Goal: Task Accomplishment & Management: Use online tool/utility

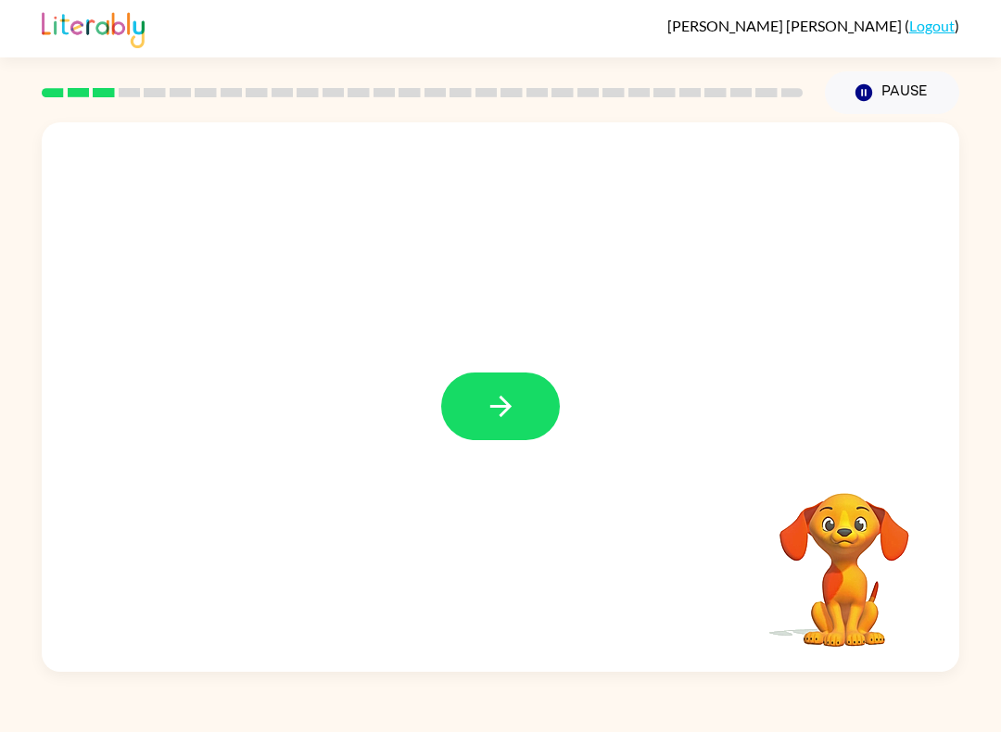
click at [443, 455] on div at bounding box center [500, 397] width 917 height 550
click at [520, 424] on button "button" at bounding box center [500, 407] width 119 height 68
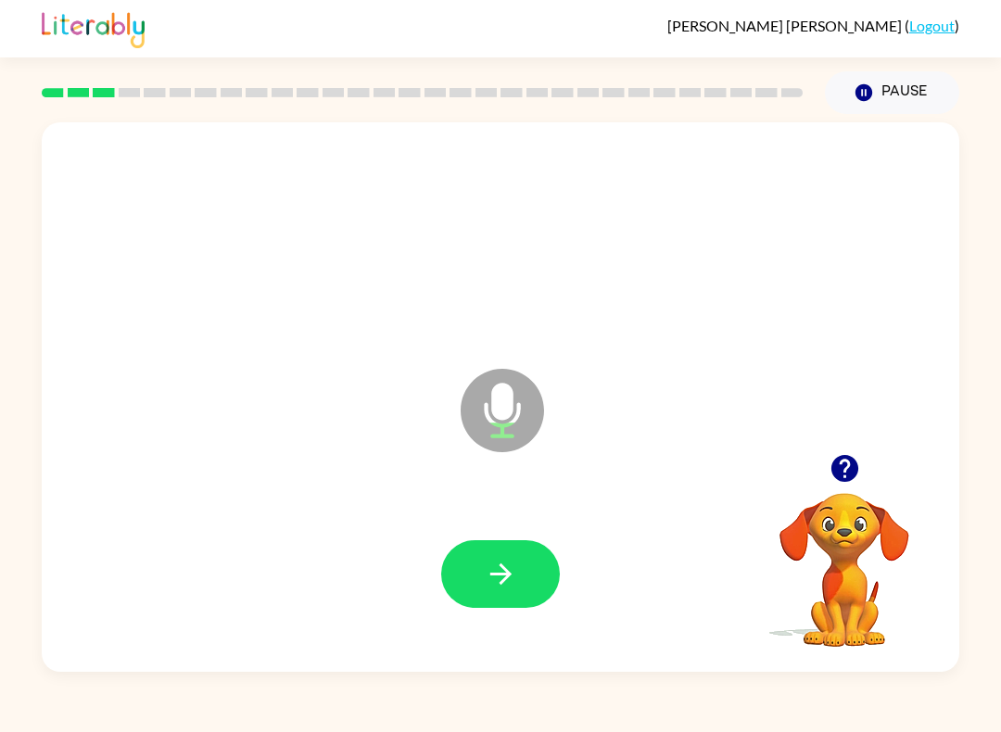
click at [854, 461] on icon "button" at bounding box center [843, 468] width 27 height 27
click at [501, 574] on icon "button" at bounding box center [501, 574] width 32 height 32
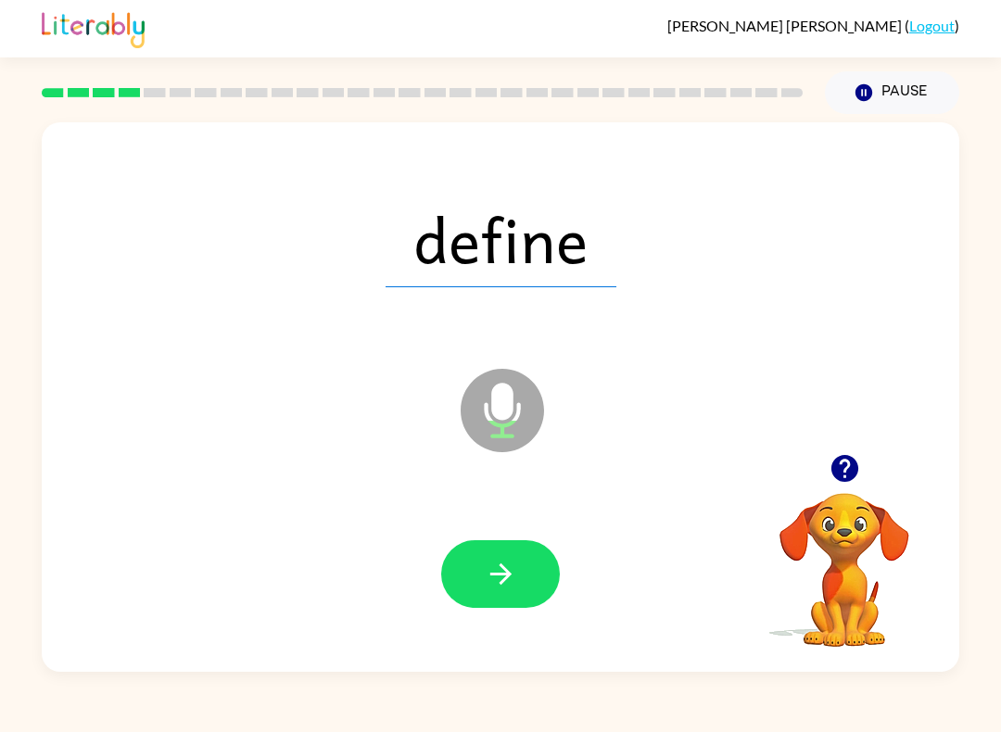
click at [494, 588] on icon "button" at bounding box center [501, 574] width 32 height 32
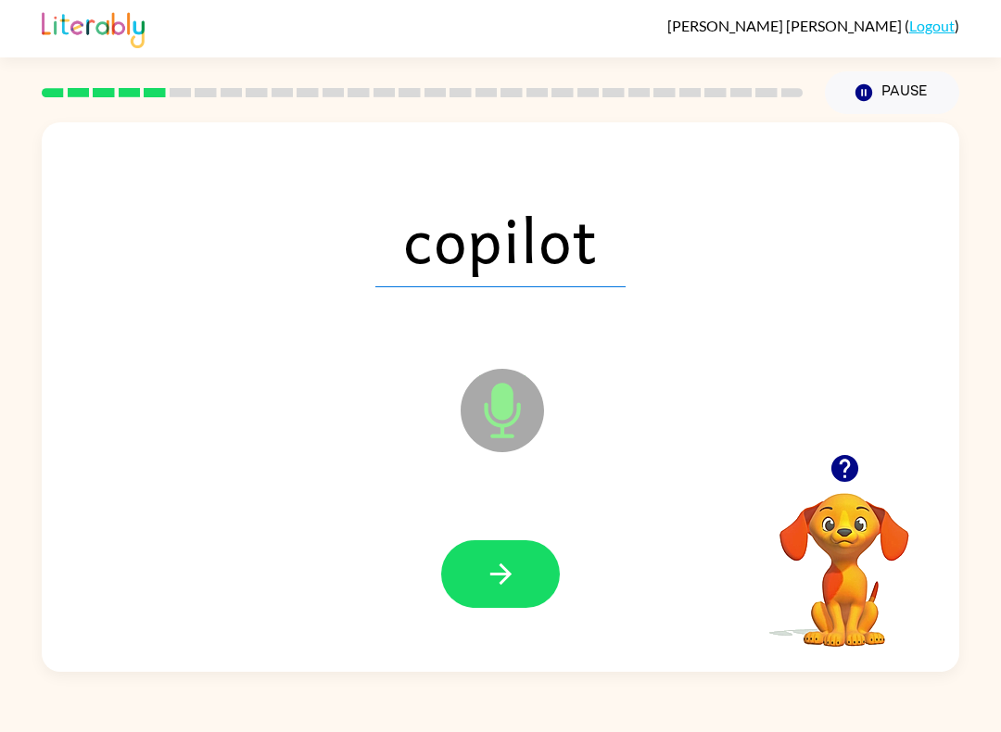
click at [504, 582] on icon "button" at bounding box center [499, 573] width 21 height 21
click at [522, 597] on button "button" at bounding box center [500, 574] width 119 height 68
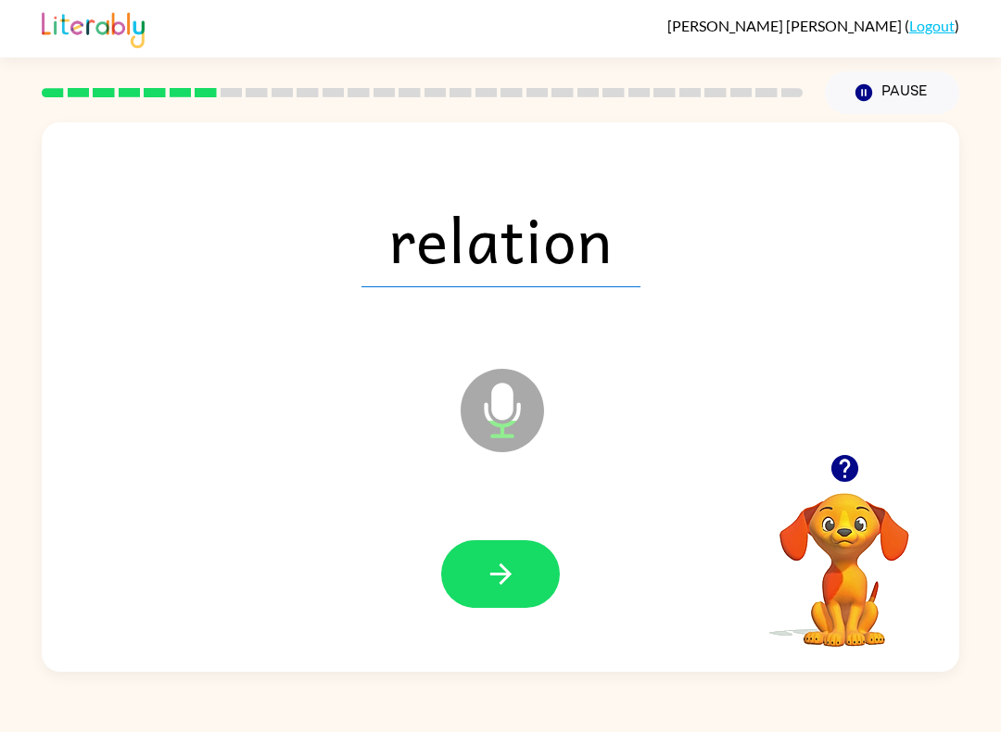
click at [497, 570] on icon "button" at bounding box center [501, 574] width 32 height 32
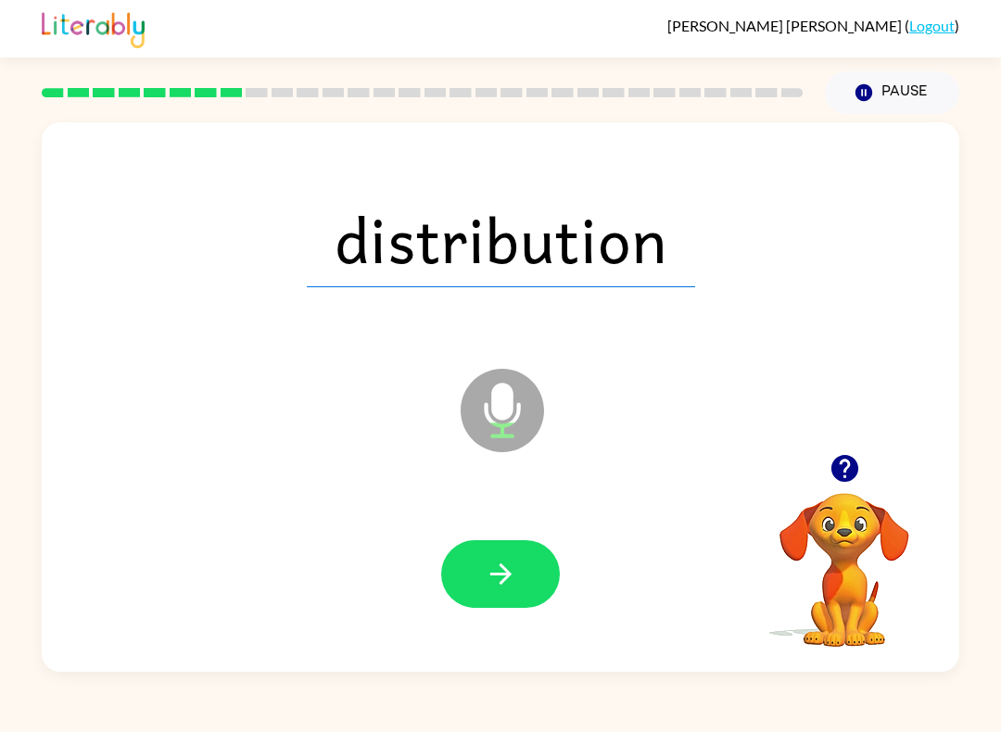
click at [519, 564] on button "button" at bounding box center [500, 574] width 119 height 68
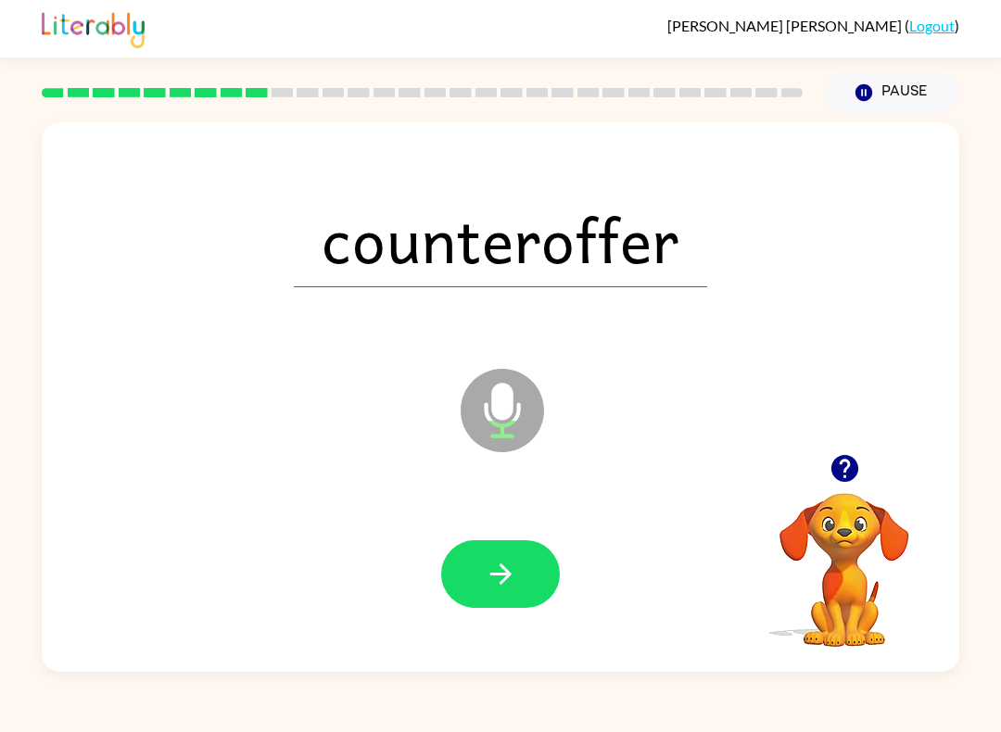
click at [495, 574] on icon "button" at bounding box center [501, 574] width 32 height 32
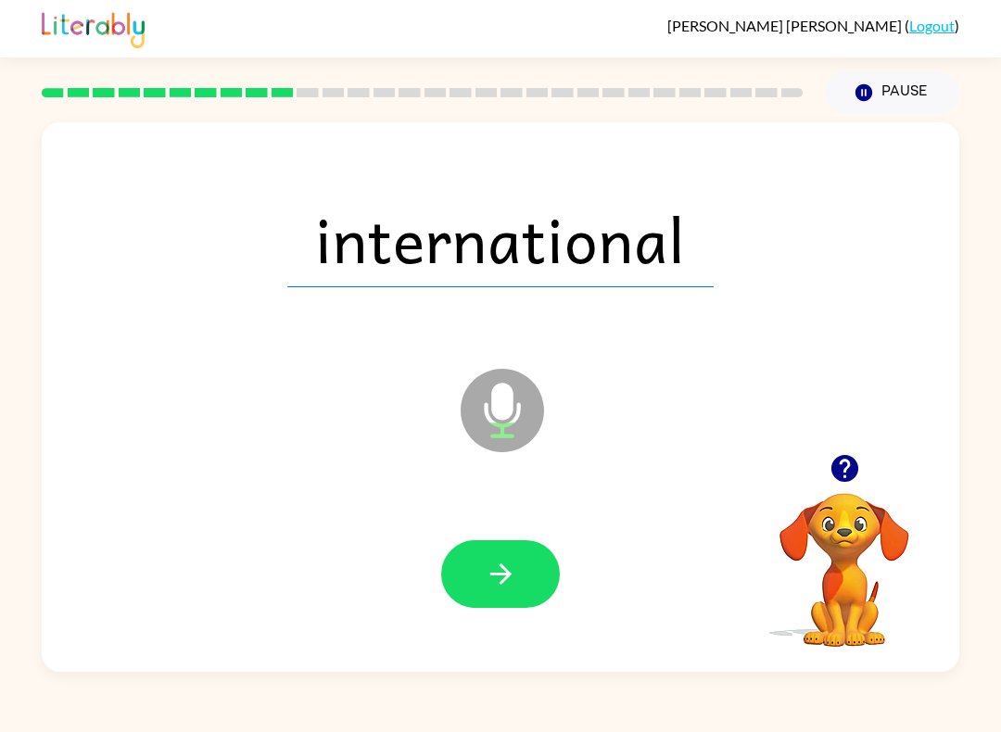
click at [490, 593] on button "button" at bounding box center [500, 574] width 119 height 68
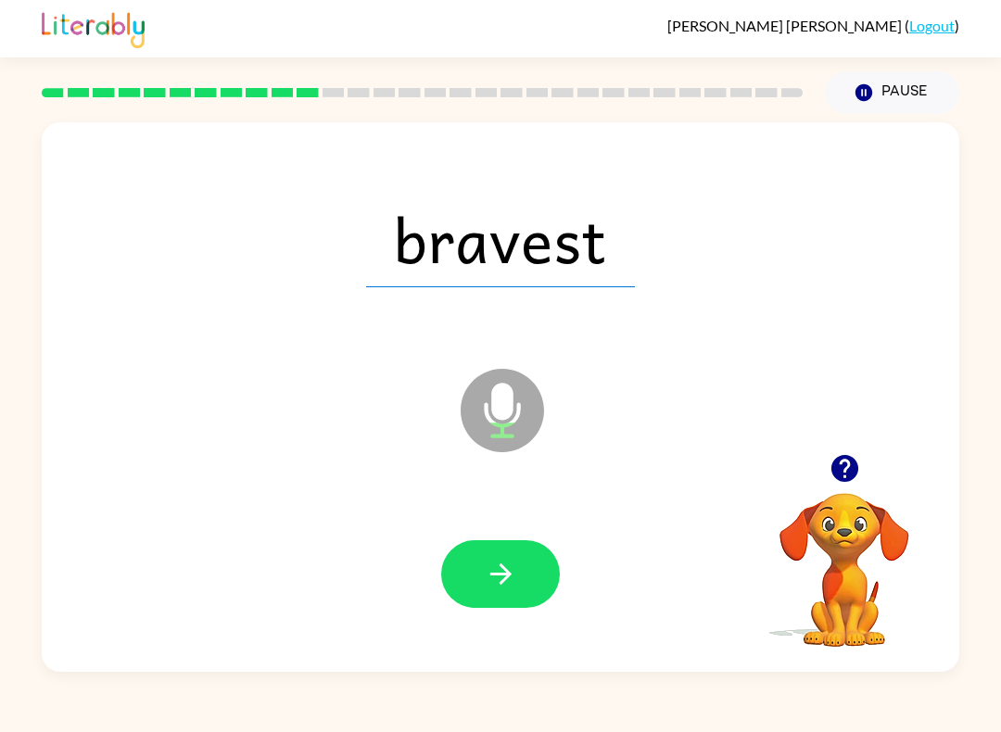
click at [505, 579] on icon "button" at bounding box center [499, 573] width 21 height 21
click at [512, 567] on icon "button" at bounding box center [501, 574] width 32 height 32
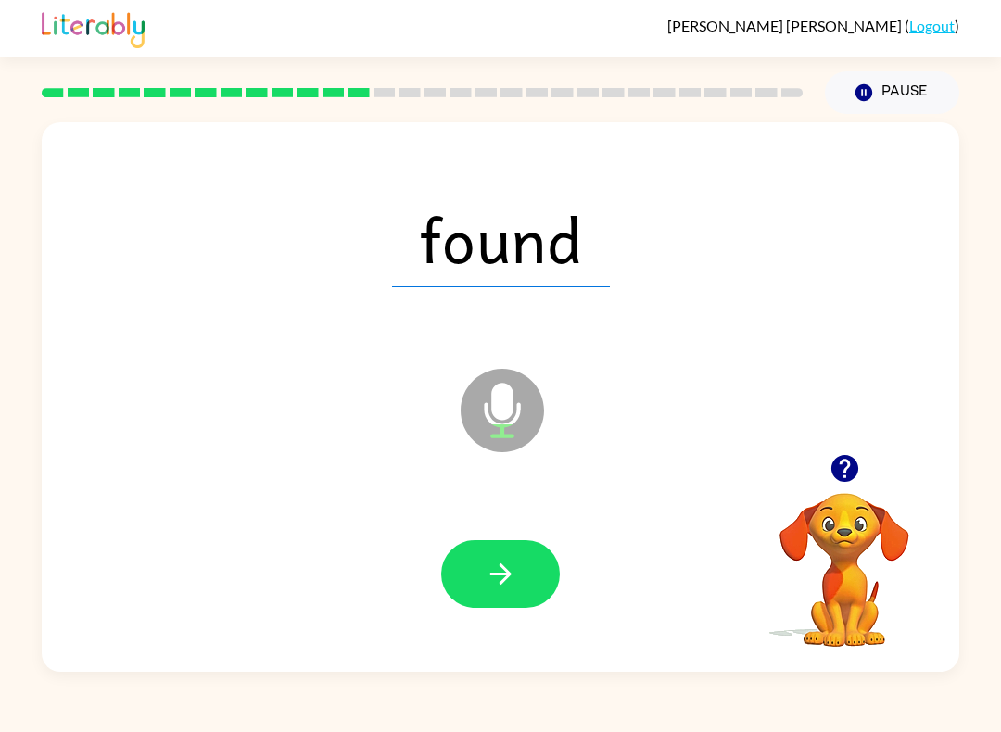
click at [408, 683] on div "Isabella Soverall-Frazer ( Logout ) Pause Pause found Microphone The Microphone…" at bounding box center [500, 366] width 1001 height 732
click at [499, 585] on icon "button" at bounding box center [501, 574] width 32 height 32
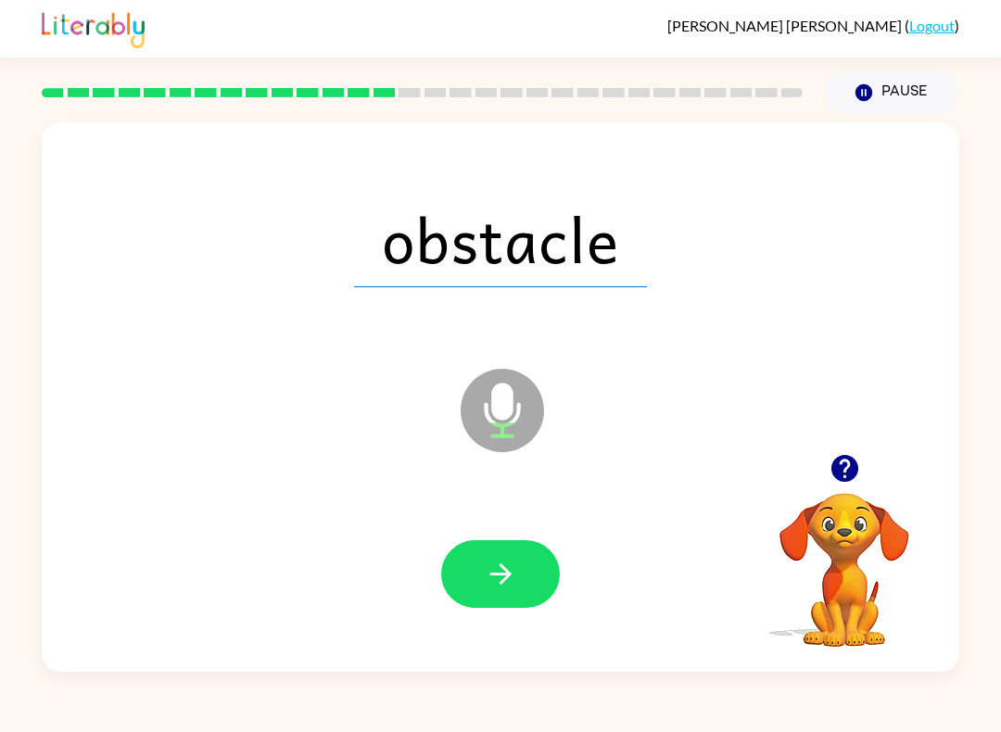
click at [512, 581] on icon "button" at bounding box center [501, 574] width 32 height 32
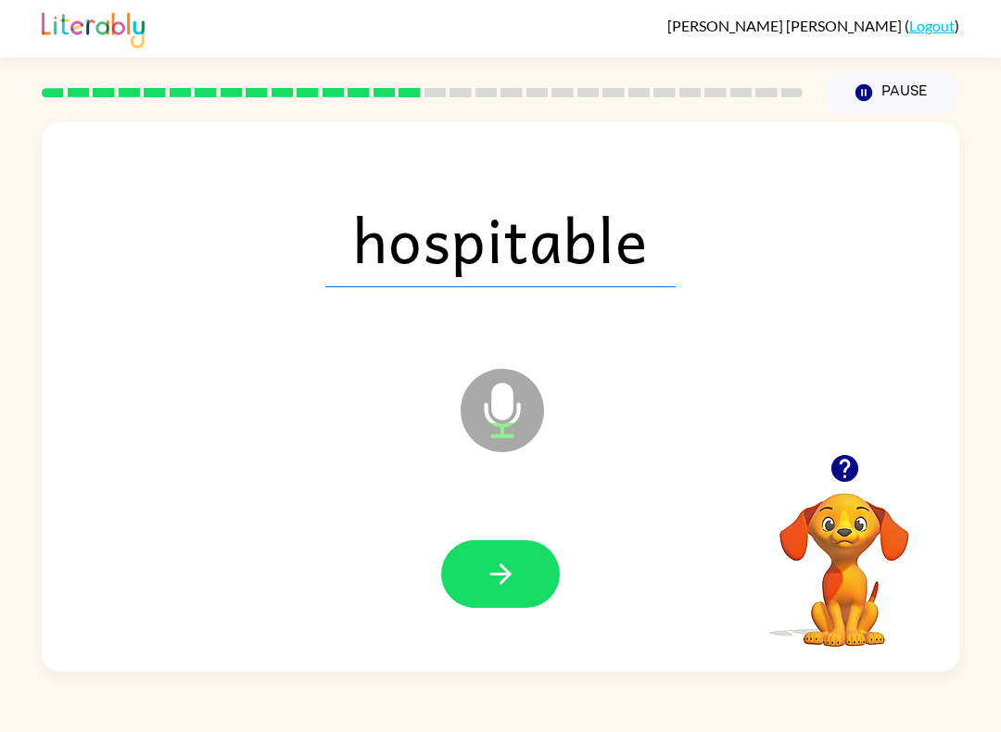
click at [511, 576] on icon "button" at bounding box center [499, 573] width 21 height 21
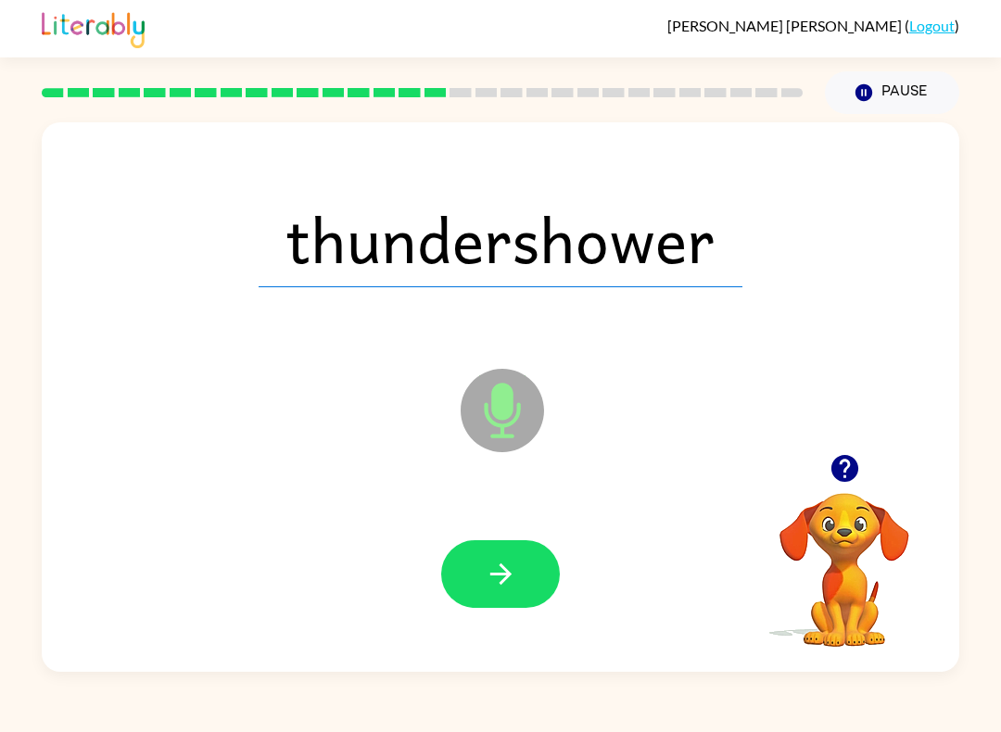
click at [528, 590] on button "button" at bounding box center [500, 574] width 119 height 68
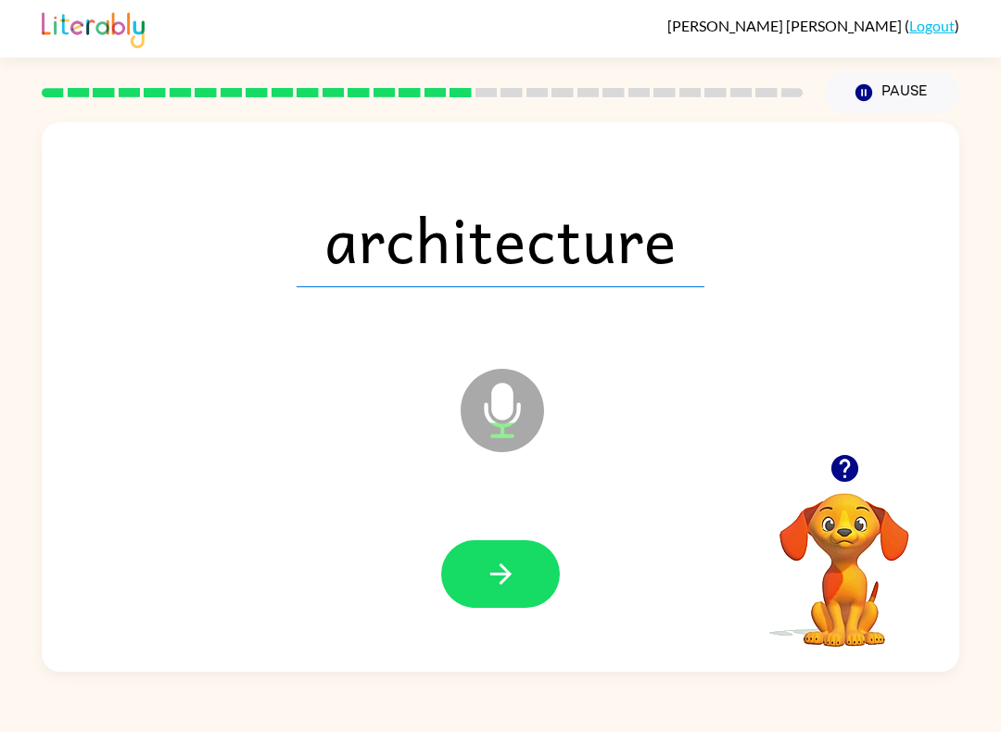
click at [533, 575] on button "button" at bounding box center [500, 574] width 119 height 68
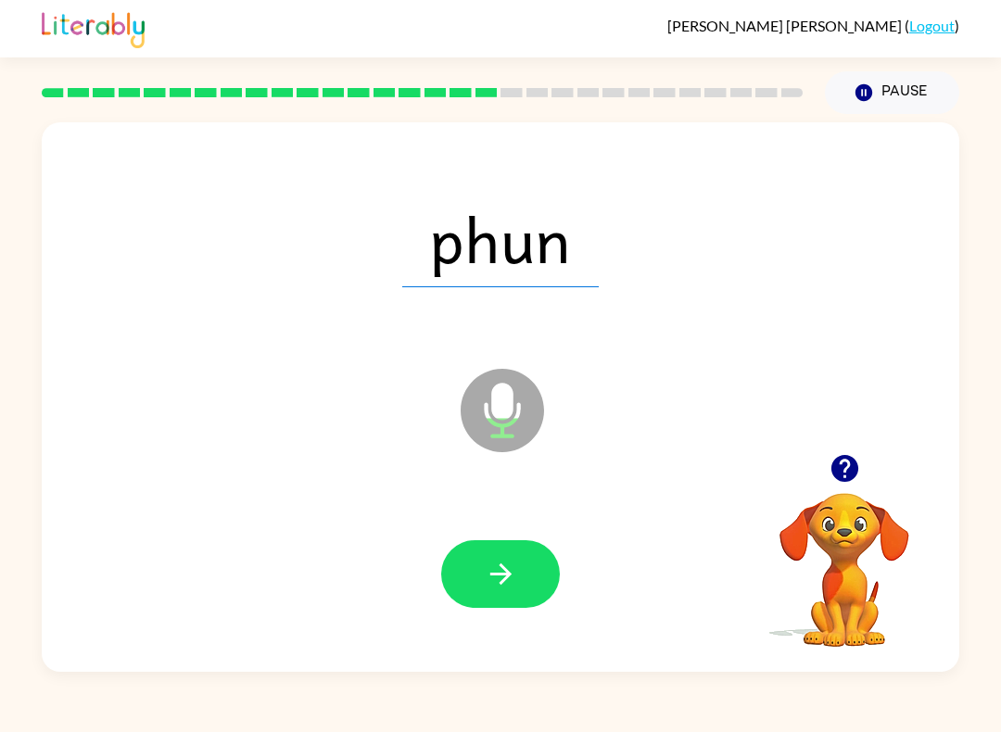
click at [534, 592] on button "button" at bounding box center [500, 574] width 119 height 68
click at [523, 568] on button "button" at bounding box center [500, 574] width 119 height 68
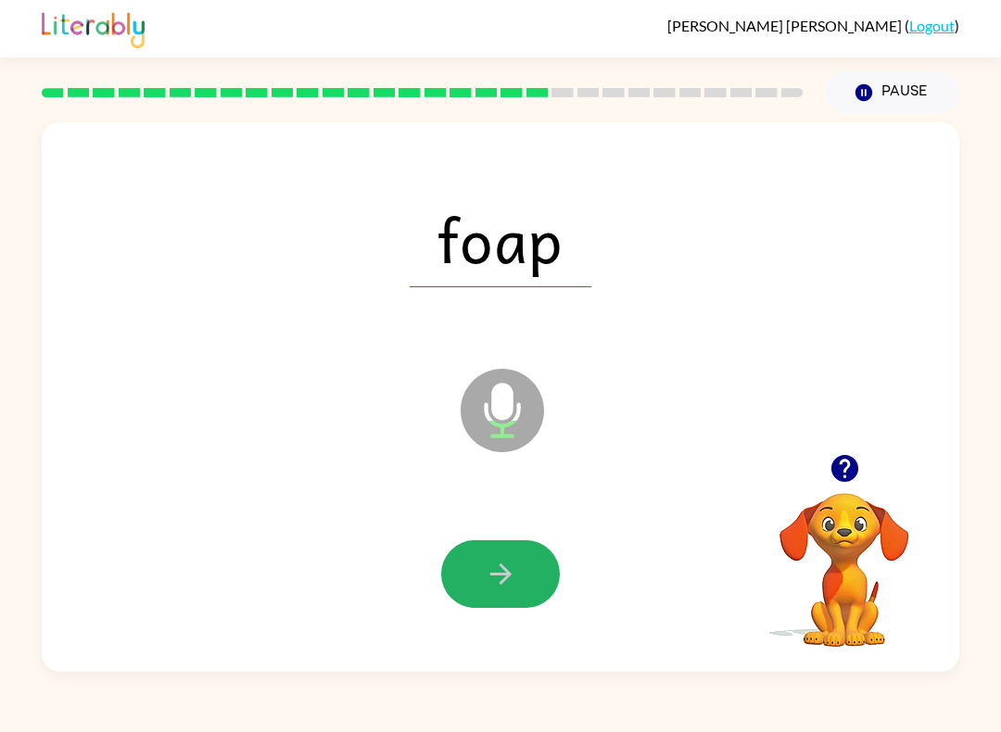
click at [536, 572] on button "button" at bounding box center [500, 574] width 119 height 68
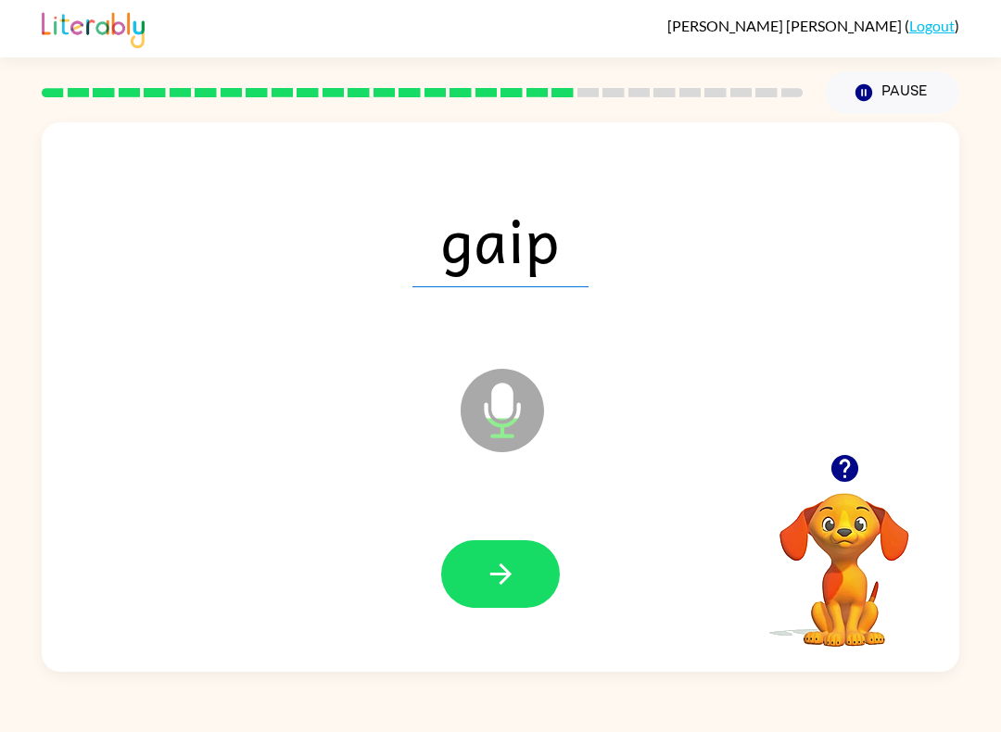
click at [543, 572] on button "button" at bounding box center [500, 574] width 119 height 68
click at [533, 565] on button "button" at bounding box center [500, 574] width 119 height 68
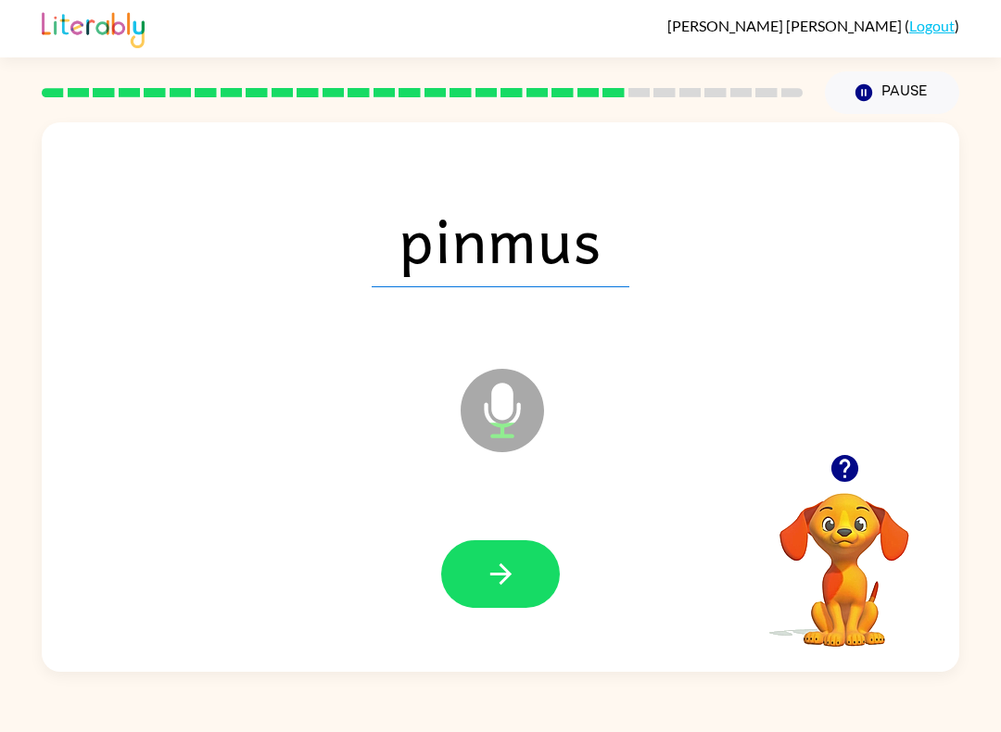
click at [483, 567] on button "button" at bounding box center [500, 574] width 119 height 68
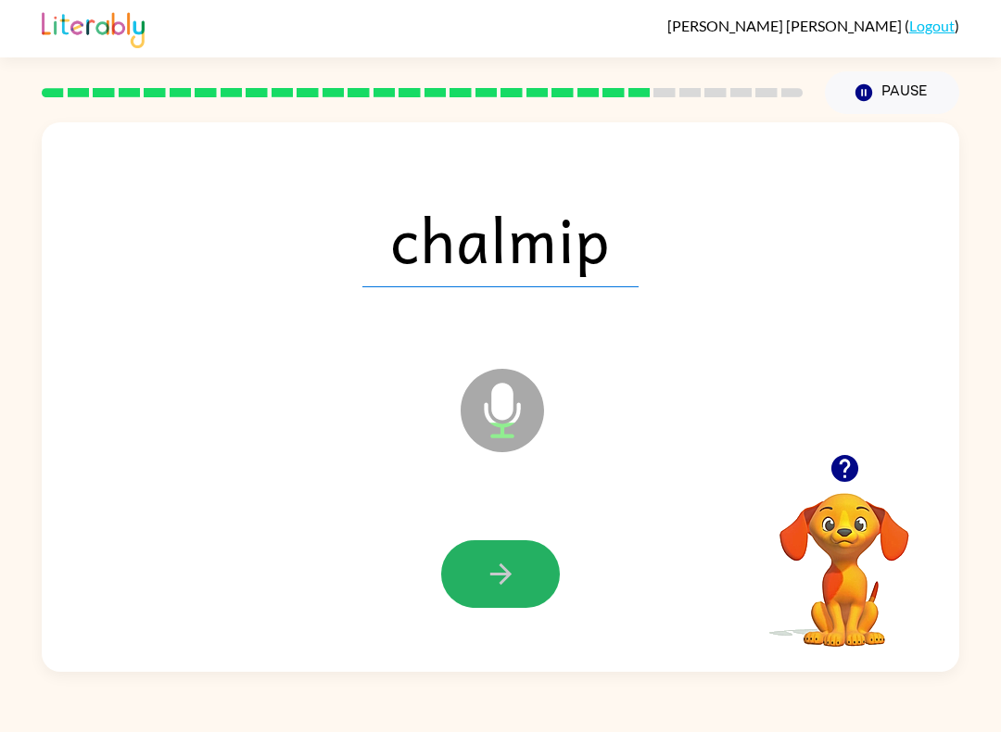
click at [529, 569] on button "button" at bounding box center [500, 574] width 119 height 68
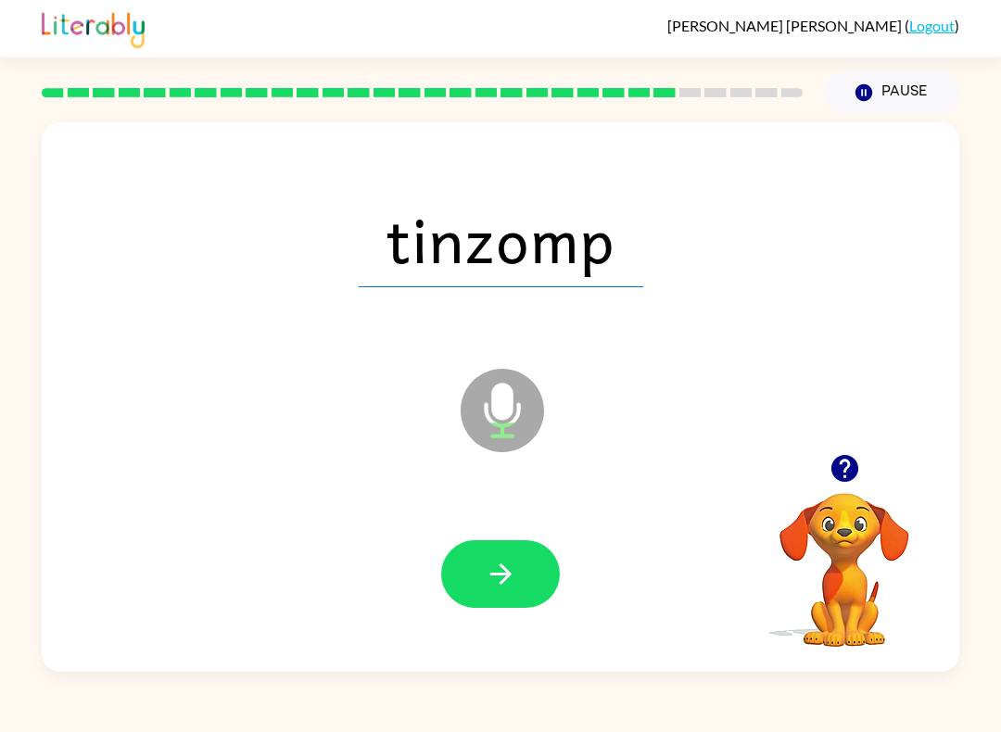
click at [485, 565] on icon "button" at bounding box center [501, 574] width 32 height 32
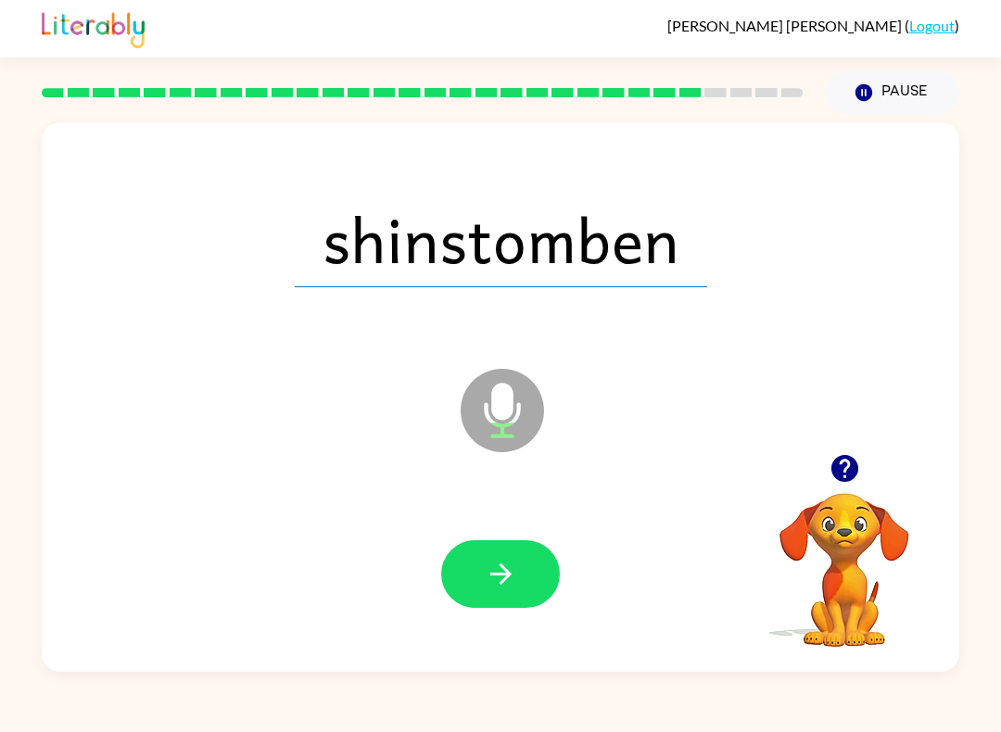
click at [491, 577] on icon "button" at bounding box center [501, 574] width 32 height 32
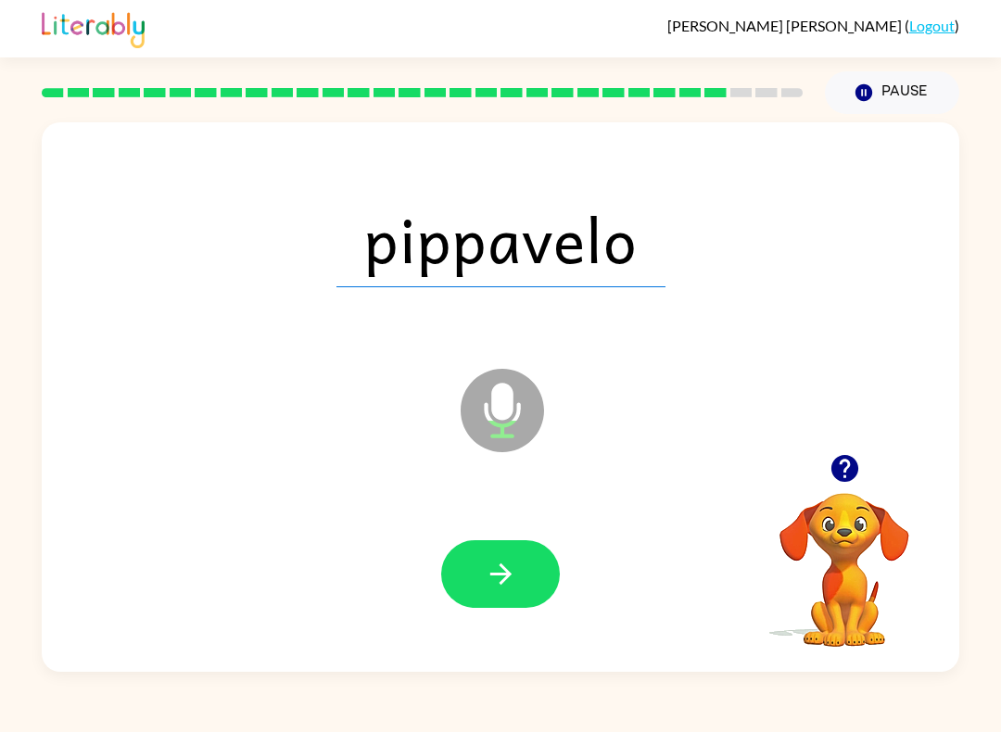
click at [488, 576] on icon "button" at bounding box center [501, 574] width 32 height 32
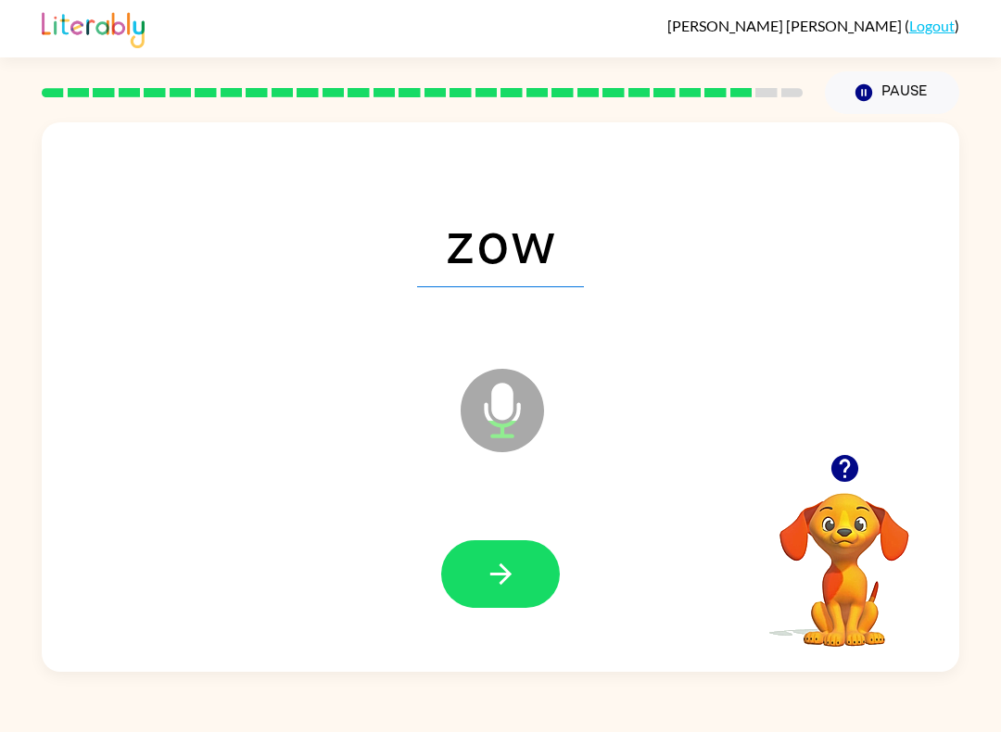
click at [482, 563] on button "button" at bounding box center [500, 574] width 119 height 68
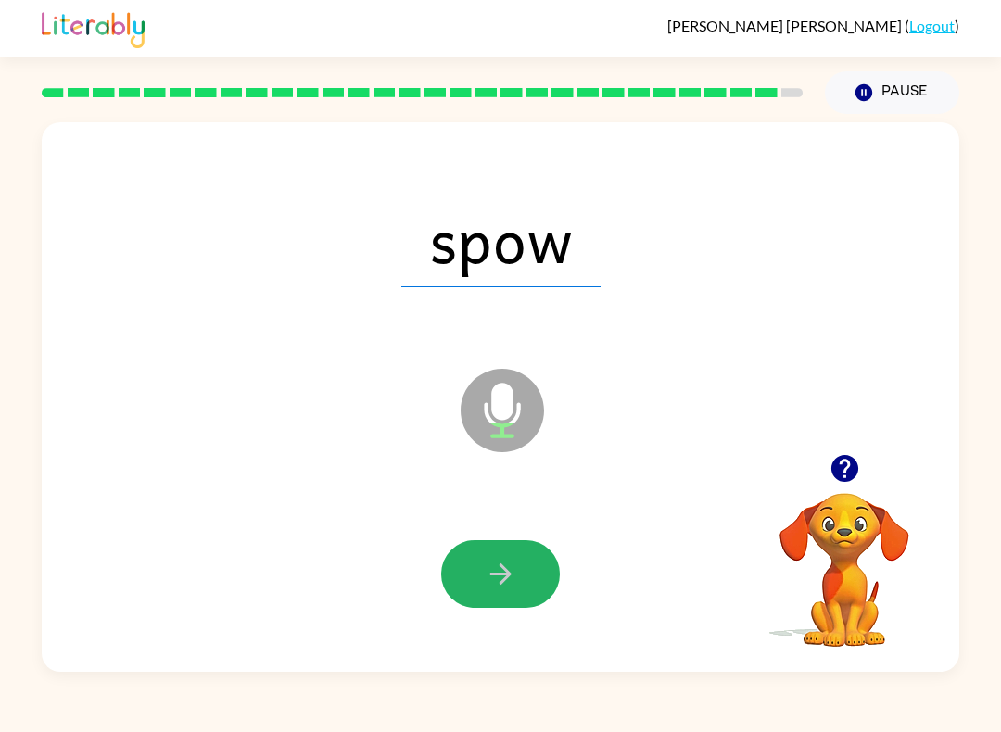
click at [494, 593] on button "button" at bounding box center [500, 574] width 119 height 68
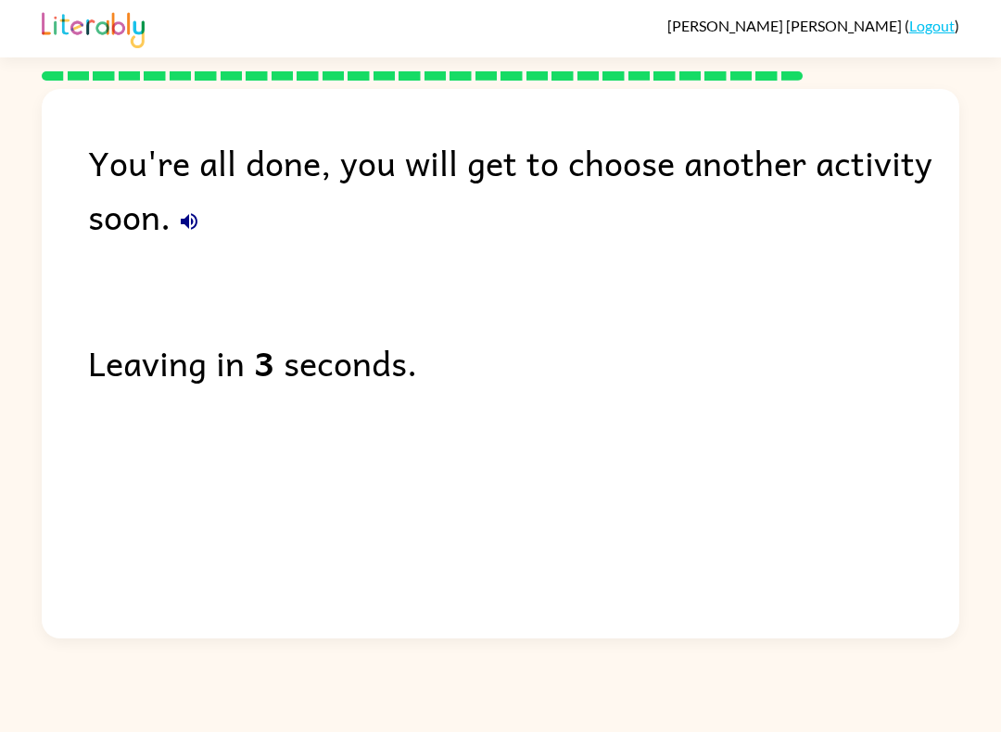
click at [287, 500] on div "You're all done, you will get to choose another activity soon. Leaving in 3 sec…" at bounding box center [500, 359] width 917 height 540
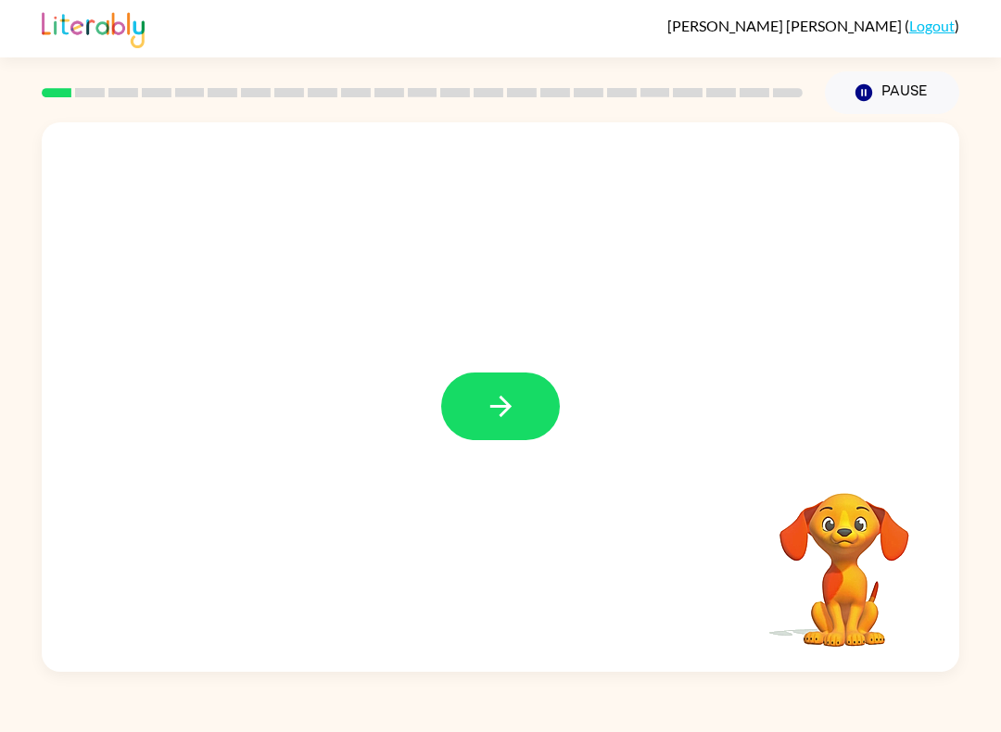
click at [471, 435] on button "button" at bounding box center [500, 407] width 119 height 68
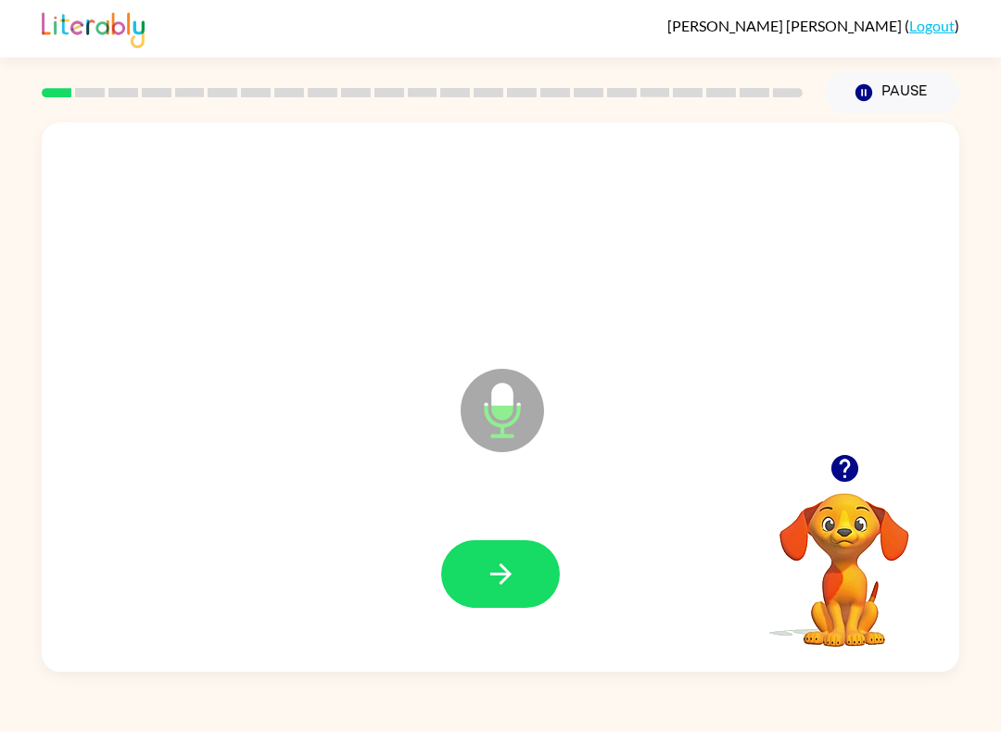
click at [479, 608] on button "button" at bounding box center [500, 574] width 119 height 68
click at [839, 456] on icon "button" at bounding box center [845, 468] width 32 height 32
click at [855, 472] on icon "button" at bounding box center [843, 468] width 27 height 27
click at [510, 569] on icon "button" at bounding box center [501, 574] width 32 height 32
click at [513, 578] on icon "button" at bounding box center [501, 574] width 32 height 32
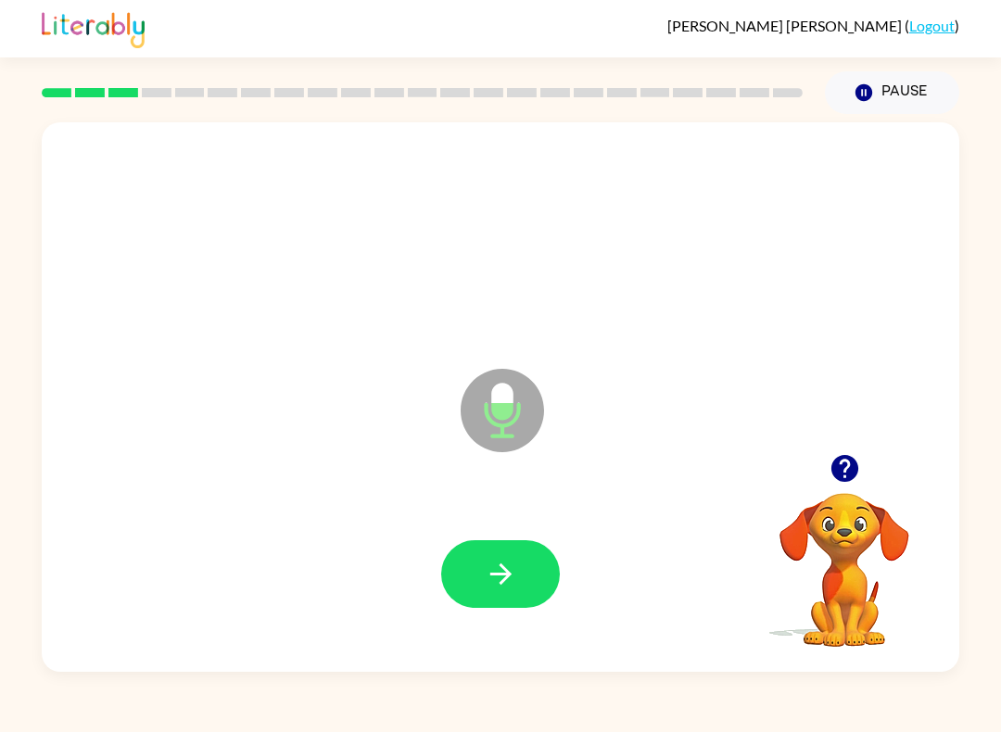
click at [848, 472] on icon "button" at bounding box center [843, 468] width 27 height 27
click at [493, 577] on icon "button" at bounding box center [501, 574] width 32 height 32
click at [837, 475] on icon "button" at bounding box center [843, 468] width 27 height 27
click at [500, 586] on icon "button" at bounding box center [501, 574] width 32 height 32
click at [501, 582] on icon "button" at bounding box center [499, 573] width 21 height 21
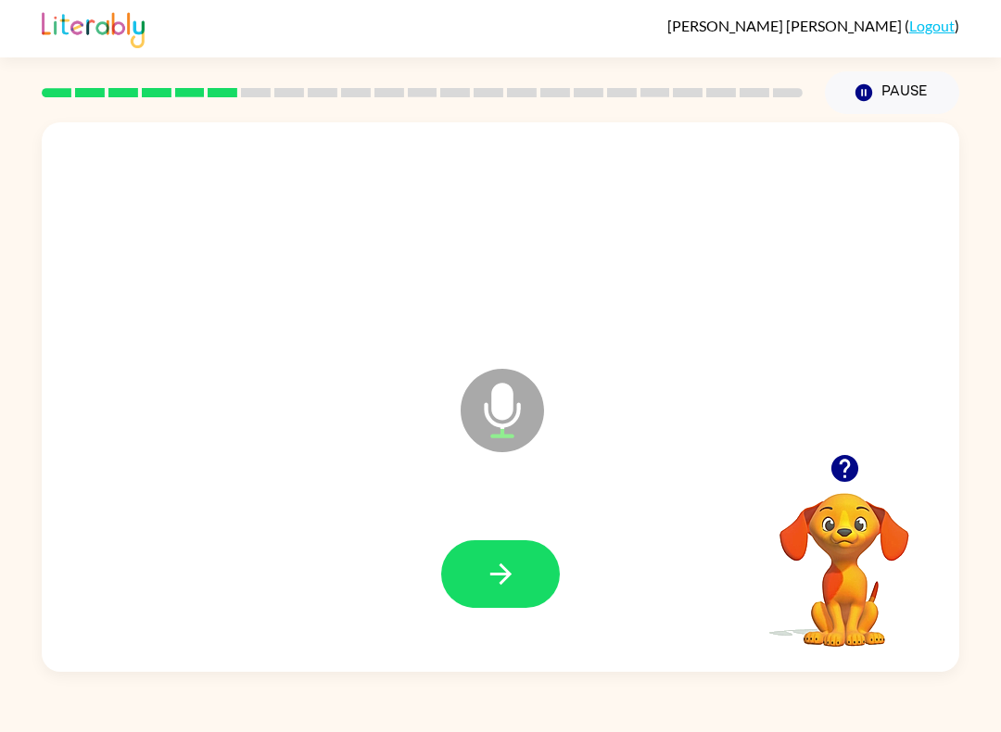
click at [493, 586] on icon "button" at bounding box center [501, 574] width 32 height 32
click at [508, 599] on button "button" at bounding box center [500, 574] width 119 height 68
click at [843, 466] on icon "button" at bounding box center [843, 468] width 27 height 27
click at [490, 565] on icon "button" at bounding box center [501, 574] width 32 height 32
click at [853, 466] on icon "button" at bounding box center [843, 468] width 27 height 27
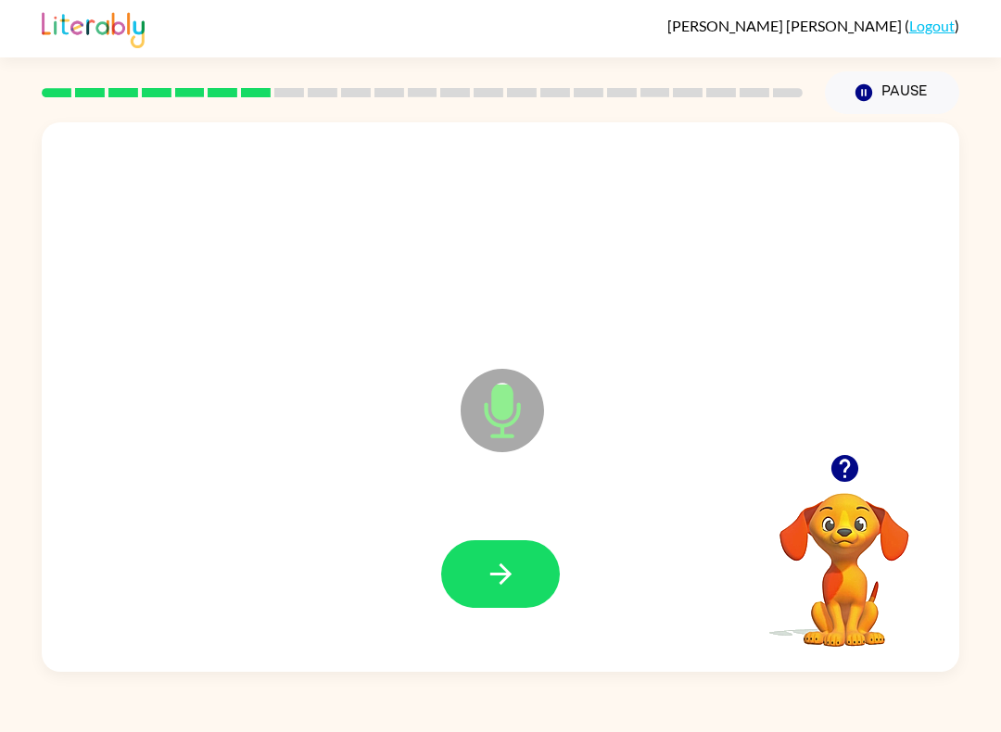
click at [509, 579] on icon "button" at bounding box center [501, 574] width 32 height 32
click at [504, 567] on icon "button" at bounding box center [501, 574] width 32 height 32
click at [489, 583] on icon "button" at bounding box center [501, 574] width 32 height 32
click at [525, 581] on button "button" at bounding box center [500, 574] width 119 height 68
click at [488, 580] on icon "button" at bounding box center [501, 574] width 32 height 32
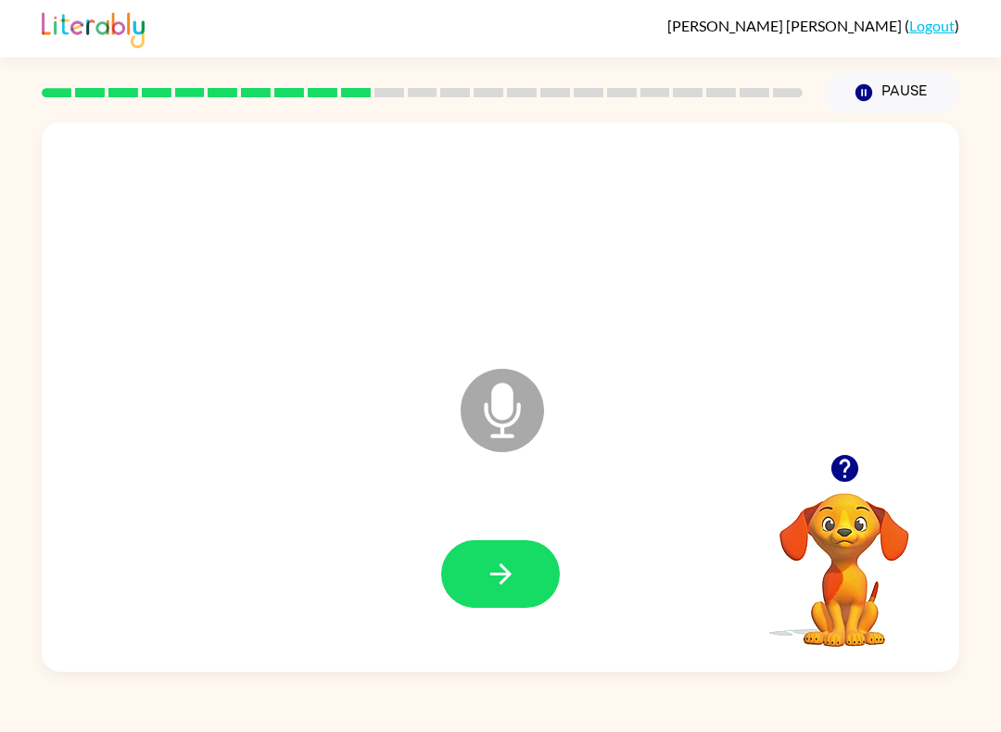
click at [848, 468] on icon "button" at bounding box center [845, 468] width 32 height 32
click at [497, 590] on icon "button" at bounding box center [501, 574] width 32 height 32
click at [848, 470] on icon "button" at bounding box center [843, 468] width 27 height 27
click at [513, 590] on icon "button" at bounding box center [501, 574] width 32 height 32
click at [853, 458] on icon "button" at bounding box center [845, 468] width 32 height 32
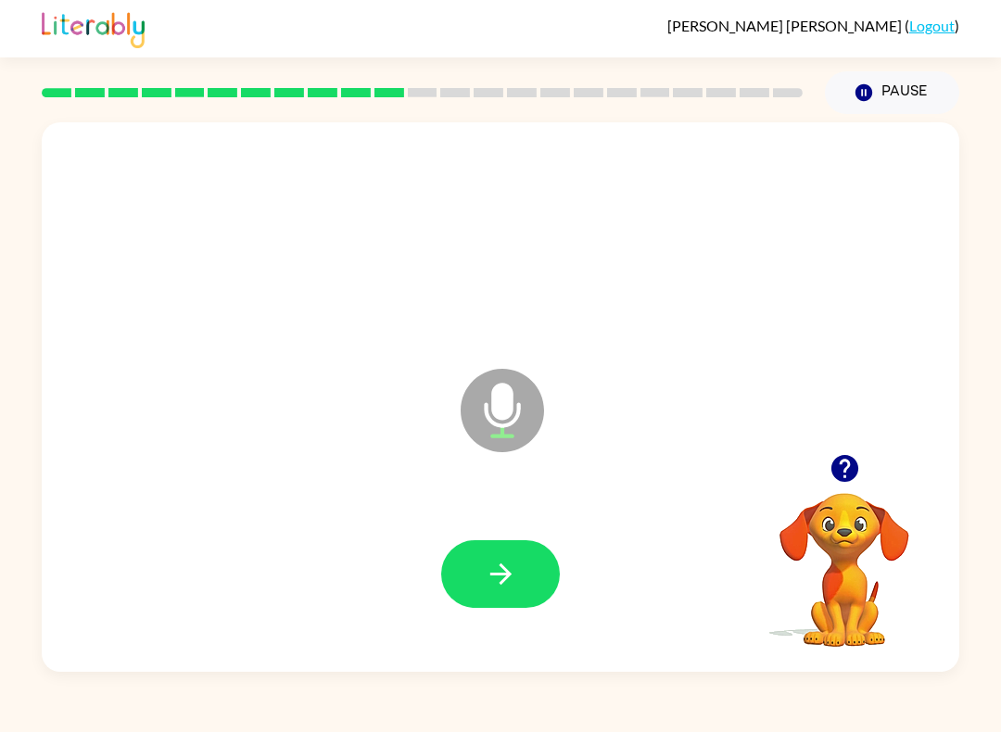
click at [859, 464] on icon "button" at bounding box center [845, 468] width 32 height 32
click at [505, 592] on button "button" at bounding box center [500, 574] width 119 height 68
click at [535, 567] on button "button" at bounding box center [500, 574] width 119 height 68
click at [492, 575] on icon "button" at bounding box center [499, 573] width 21 height 21
click at [500, 584] on icon "button" at bounding box center [499, 573] width 21 height 21
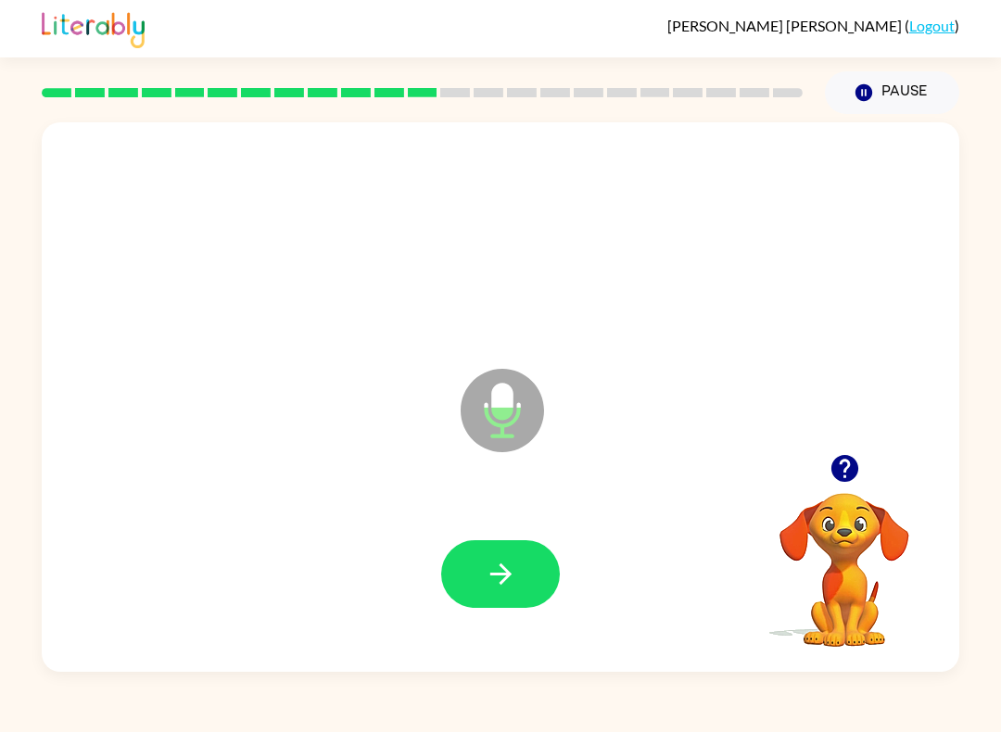
click at [513, 572] on icon "button" at bounding box center [501, 574] width 32 height 32
click at [489, 587] on icon "button" at bounding box center [501, 574] width 32 height 32
click at [864, 475] on button "button" at bounding box center [844, 468] width 47 height 47
click at [855, 465] on icon "button" at bounding box center [843, 468] width 27 height 27
click at [848, 479] on icon "button" at bounding box center [843, 468] width 27 height 27
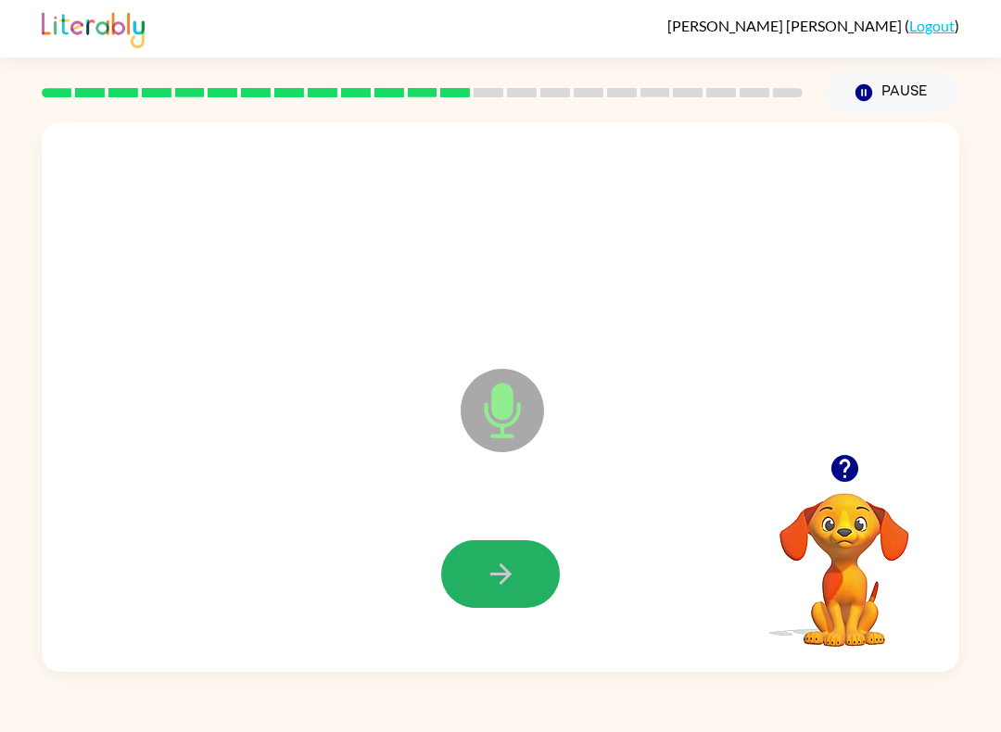
click at [493, 584] on icon "button" at bounding box center [501, 574] width 32 height 32
click at [840, 463] on icon "button" at bounding box center [845, 468] width 32 height 32
click at [483, 589] on button "button" at bounding box center [500, 574] width 119 height 68
click at [505, 568] on icon "button" at bounding box center [501, 574] width 32 height 32
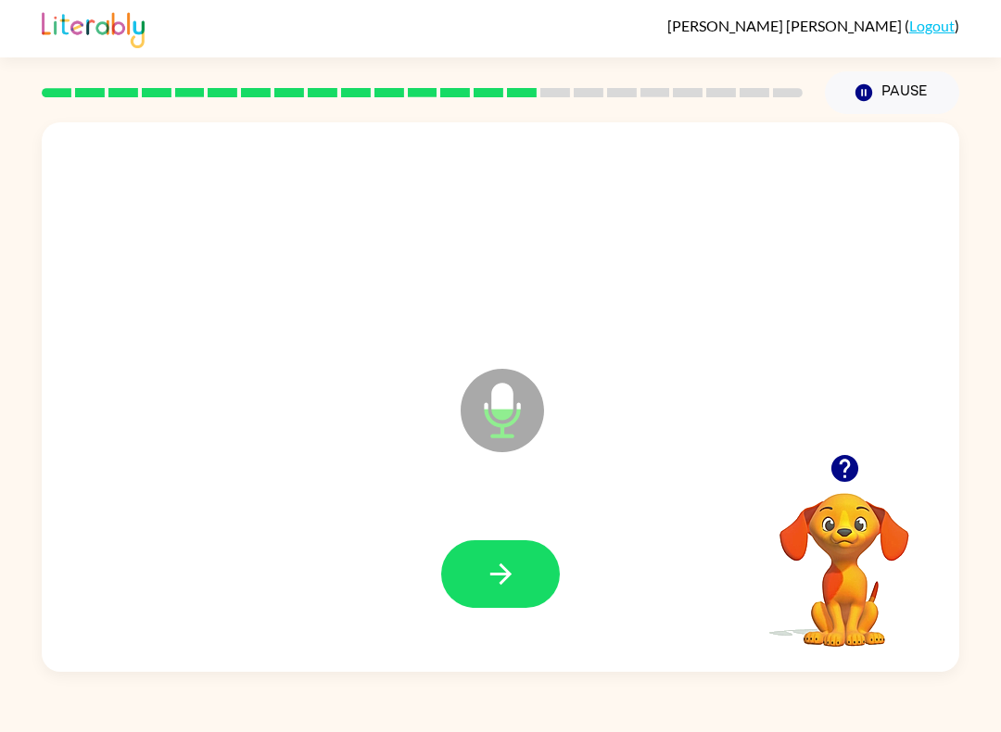
click at [852, 469] on icon "button" at bounding box center [843, 468] width 27 height 27
click at [494, 587] on icon "button" at bounding box center [501, 574] width 32 height 32
click at [500, 586] on icon "button" at bounding box center [501, 574] width 32 height 32
click at [515, 571] on icon "button" at bounding box center [501, 574] width 32 height 32
click at [471, 593] on button "button" at bounding box center [500, 574] width 119 height 68
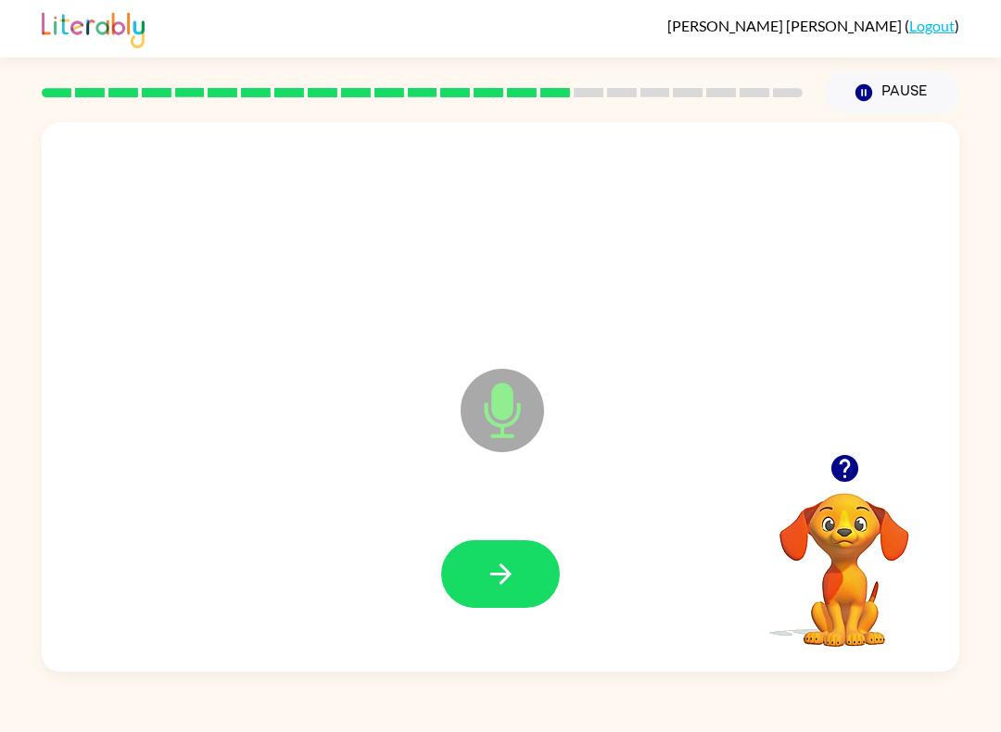
click at [490, 588] on icon "button" at bounding box center [501, 574] width 32 height 32
click at [510, 590] on icon "button" at bounding box center [501, 574] width 32 height 32
click at [507, 590] on icon "button" at bounding box center [501, 574] width 32 height 32
click at [514, 603] on button "button" at bounding box center [500, 574] width 119 height 68
click at [490, 576] on icon "button" at bounding box center [499, 573] width 21 height 21
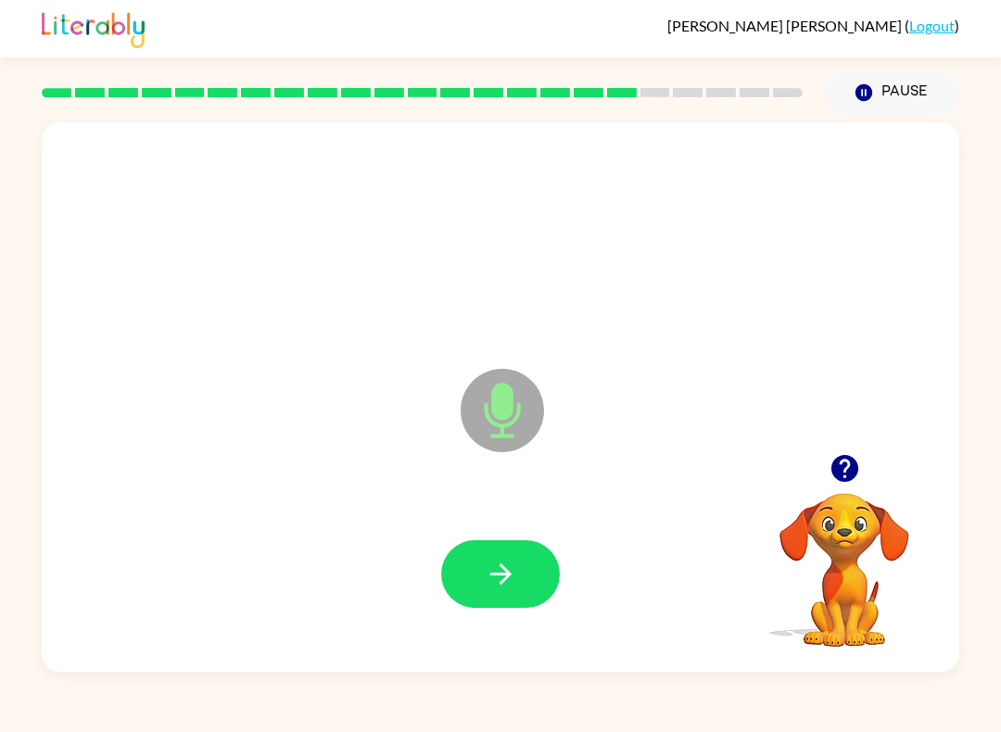
click at [506, 577] on icon "button" at bounding box center [499, 573] width 21 height 21
click at [840, 463] on icon "button" at bounding box center [845, 468] width 32 height 32
click at [482, 561] on button "button" at bounding box center [500, 574] width 119 height 68
click at [497, 594] on button "button" at bounding box center [500, 574] width 119 height 68
click at [863, 480] on button "button" at bounding box center [844, 468] width 47 height 47
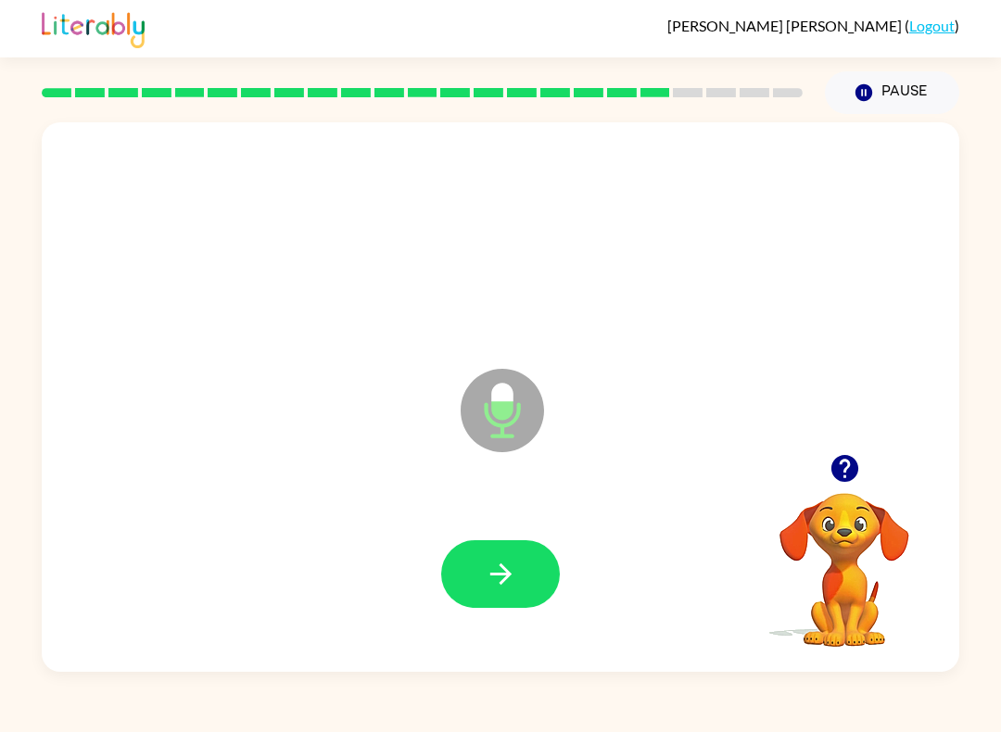
click at [864, 462] on button "button" at bounding box center [844, 468] width 47 height 47
click at [506, 584] on icon "button" at bounding box center [501, 574] width 32 height 32
click at [503, 575] on icon "button" at bounding box center [499, 573] width 21 height 21
click at [502, 573] on icon "button" at bounding box center [501, 574] width 32 height 32
click at [510, 568] on icon "button" at bounding box center [501, 574] width 32 height 32
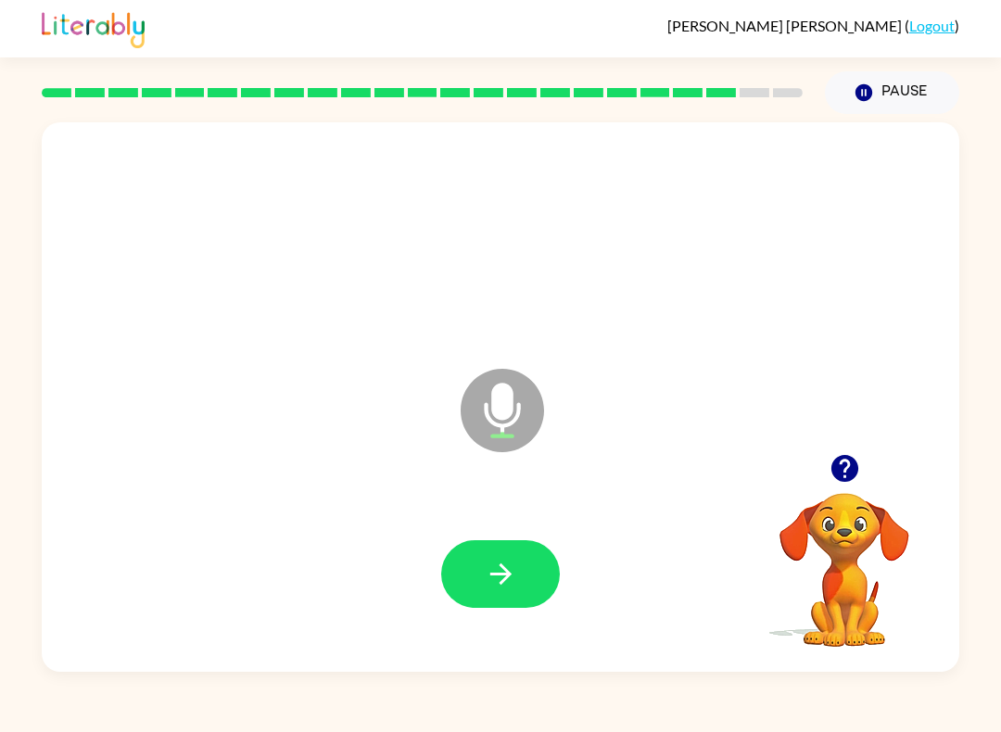
click at [840, 506] on video "Your browser must support playing .mp4 files to use Literably. Please try using…" at bounding box center [844, 556] width 185 height 185
click at [853, 476] on icon "button" at bounding box center [843, 468] width 27 height 27
click at [507, 580] on icon "button" at bounding box center [501, 574] width 32 height 32
click at [501, 585] on icon "button" at bounding box center [499, 573] width 21 height 21
click at [507, 601] on button "button" at bounding box center [500, 574] width 119 height 68
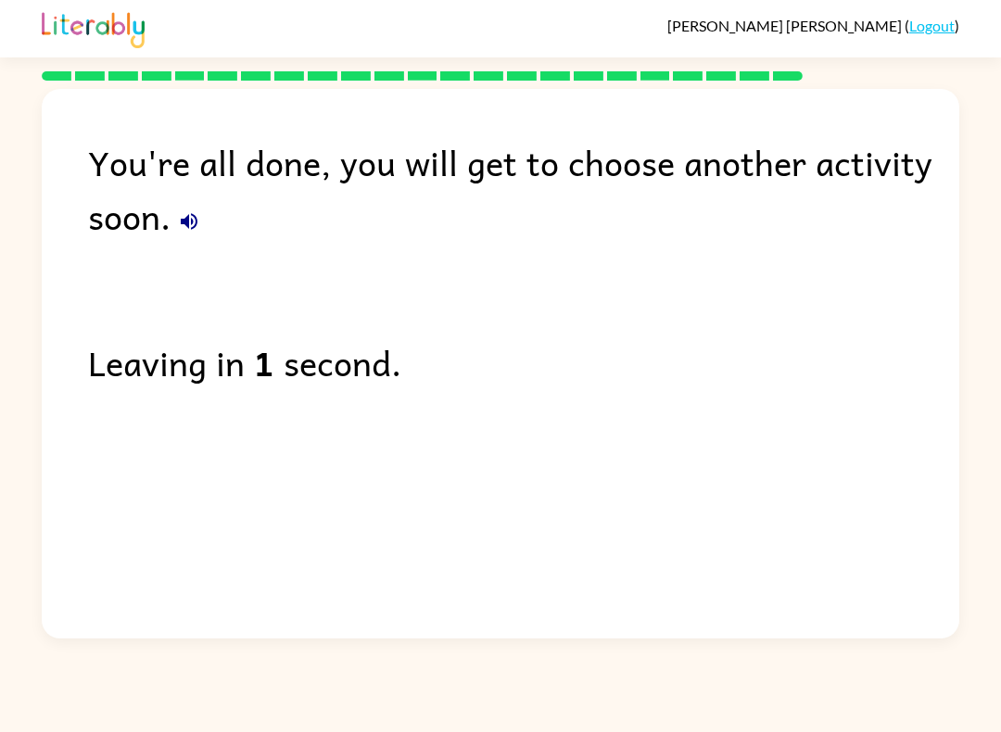
click at [939, 33] on link "Logout" at bounding box center [931, 26] width 45 height 18
